Goal: Task Accomplishment & Management: Use online tool/utility

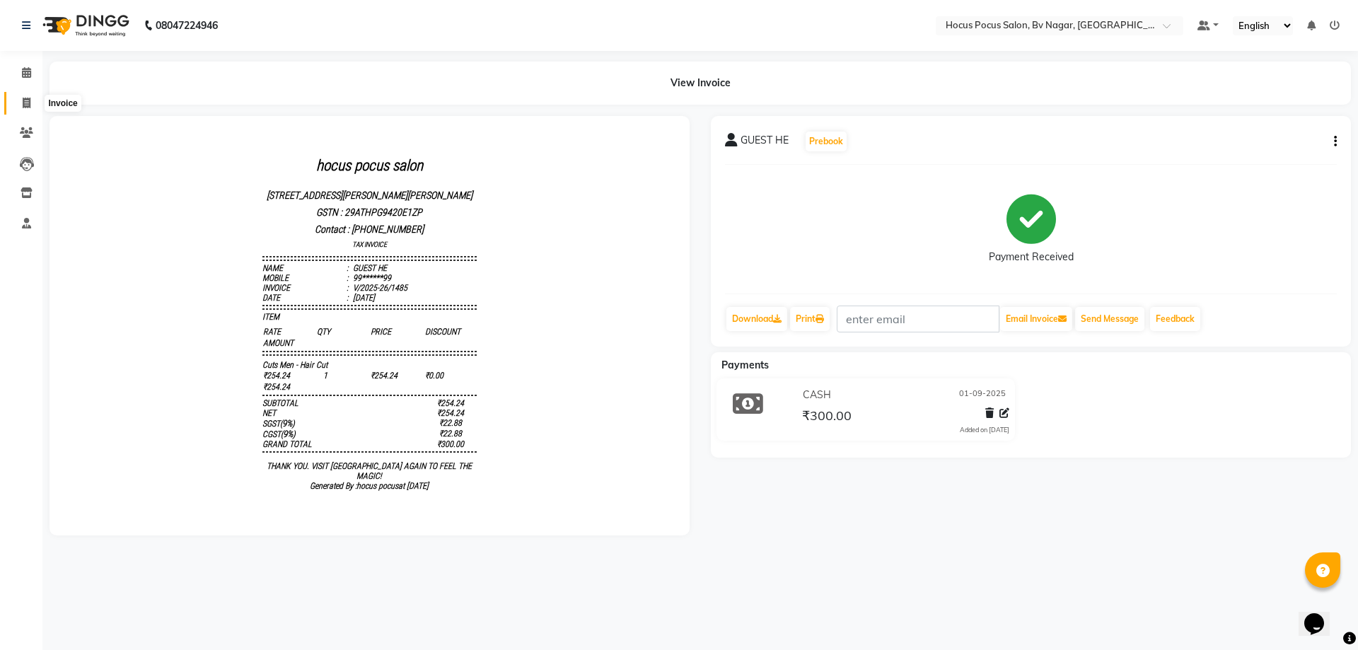
click at [24, 103] on icon at bounding box center [27, 103] width 8 height 11
select select "service"
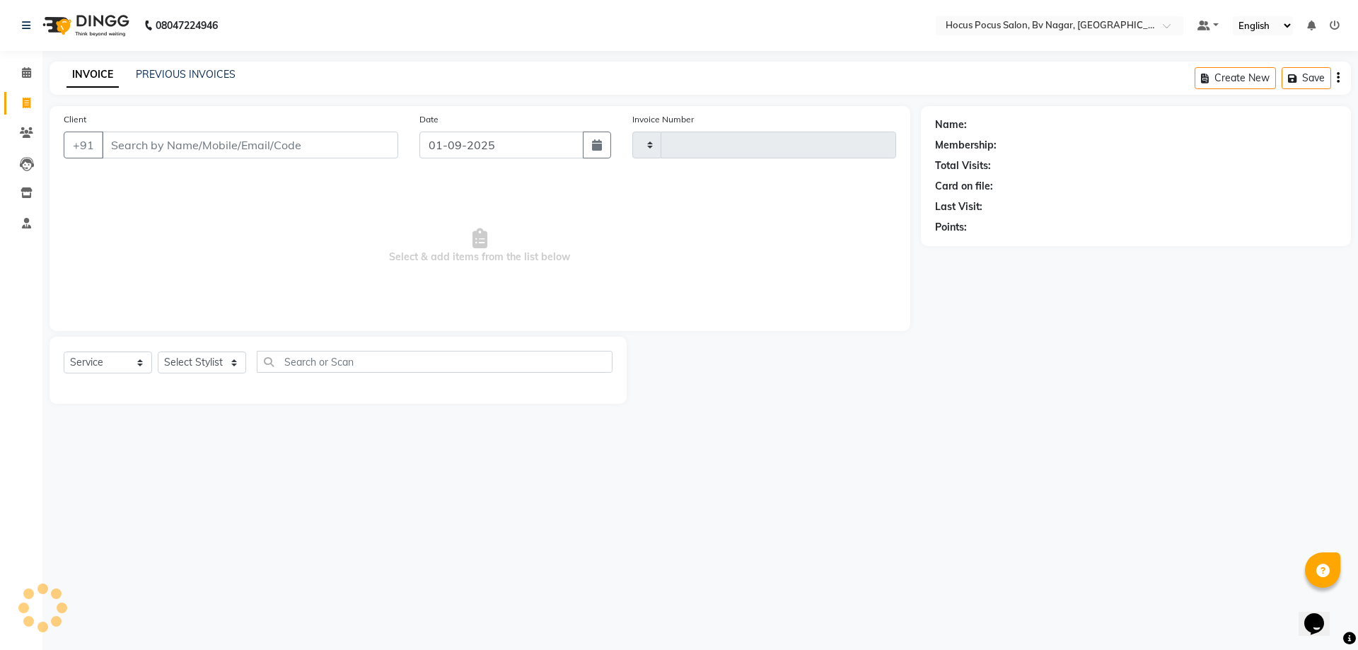
type input "1486"
select select "6056"
click at [206, 62] on div "INVOICE PREVIOUS INVOICES Create New Save" at bounding box center [699, 78] width 1301 height 33
click at [207, 69] on link "PREVIOUS INVOICES" at bounding box center [186, 74] width 100 height 13
